Goal: Find specific page/section: Find specific page/section

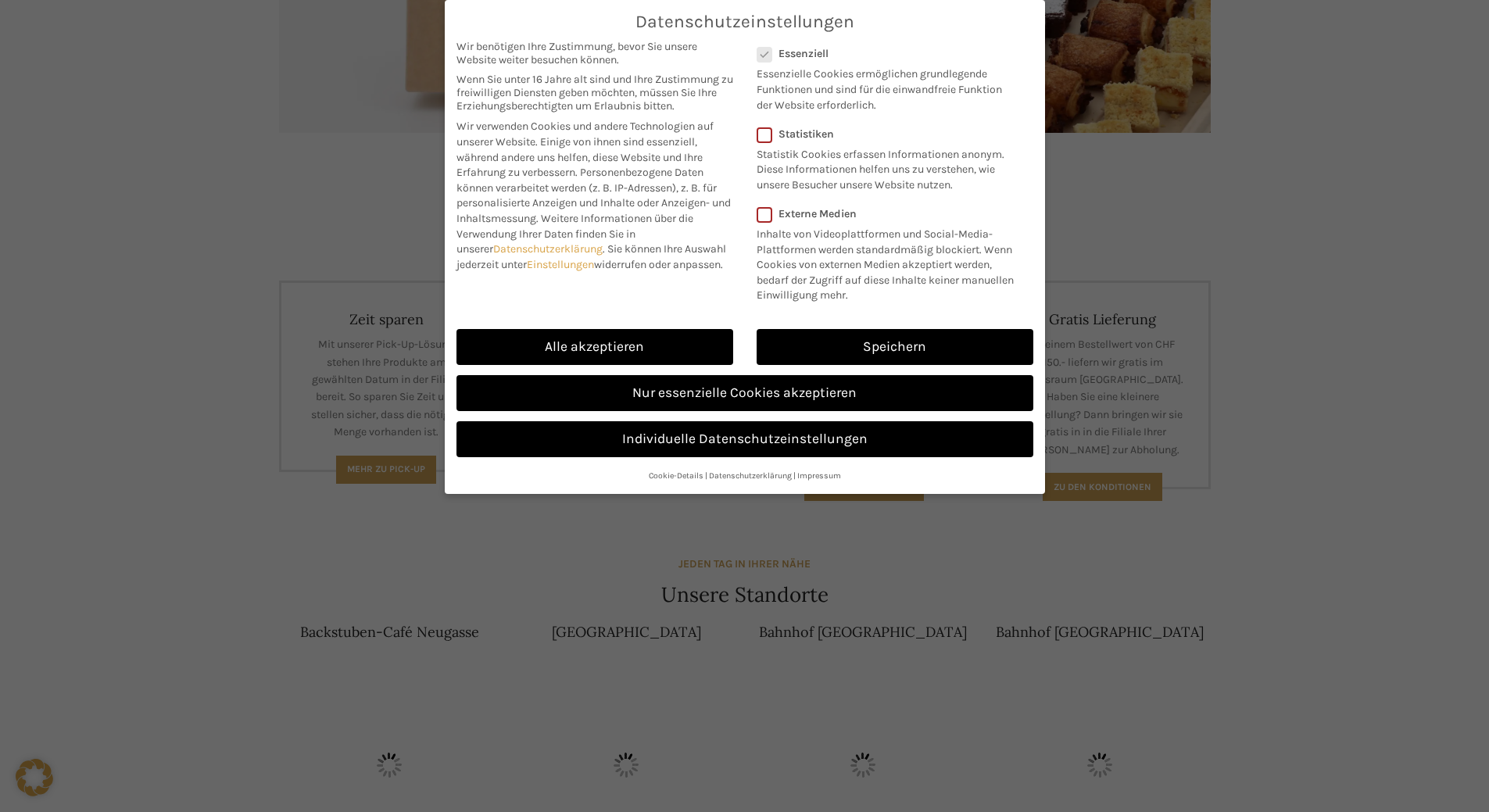
scroll to position [469, 0]
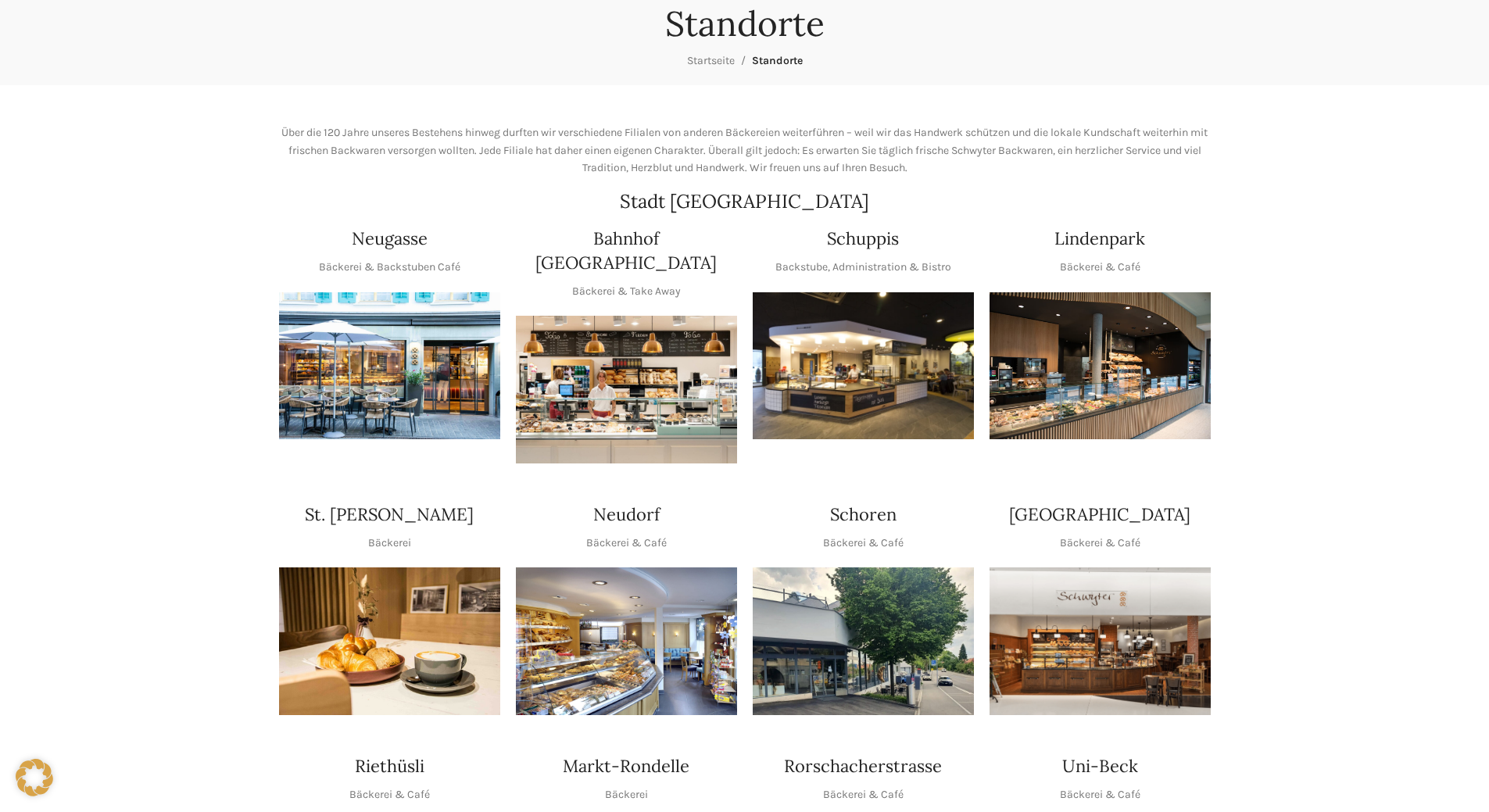
scroll to position [234, 0]
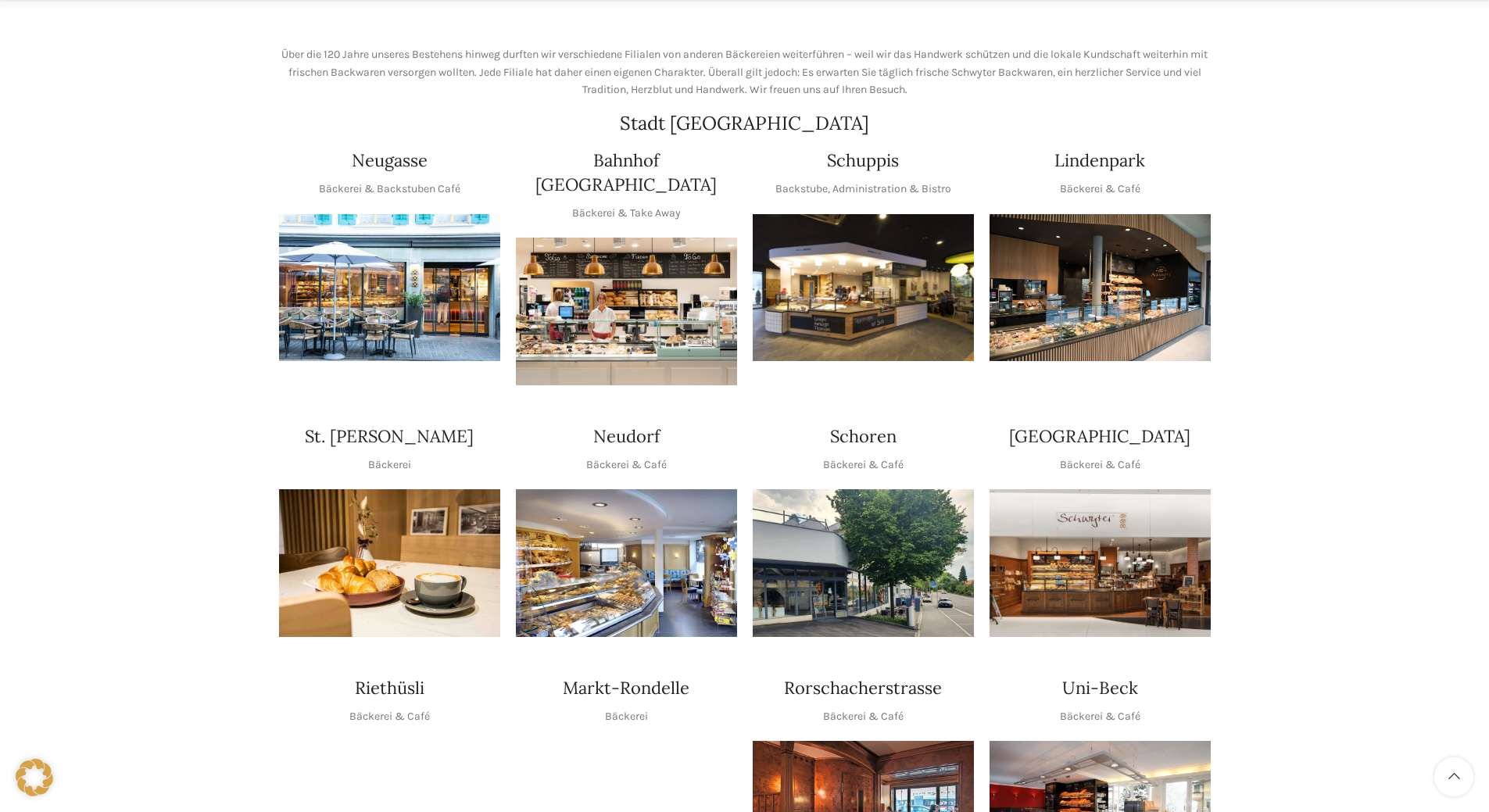
click at [853, 279] on img "1 / 1" at bounding box center [863, 288] width 221 height 148
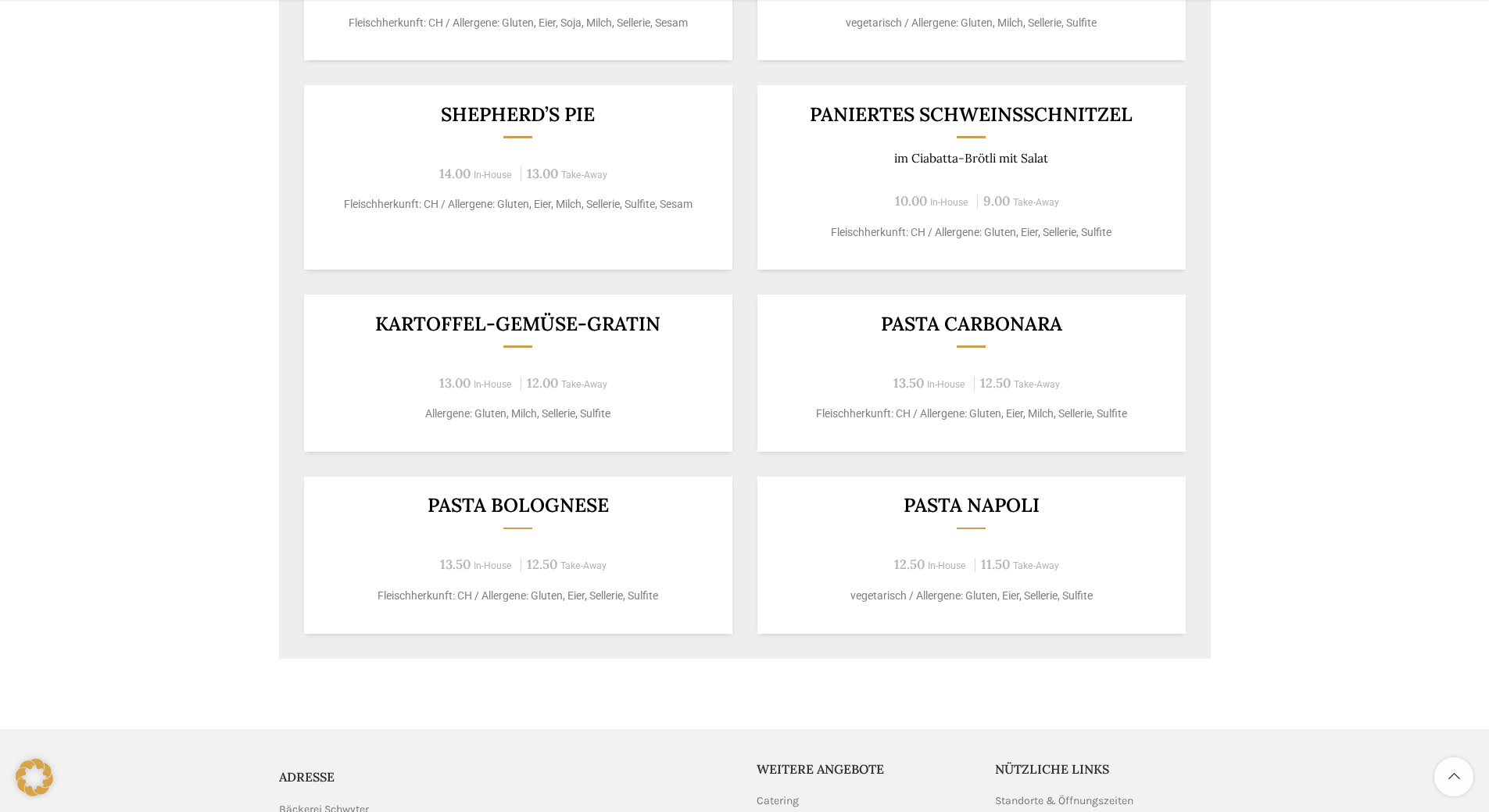
scroll to position [1250, 0]
